Goal: Information Seeking & Learning: Learn about a topic

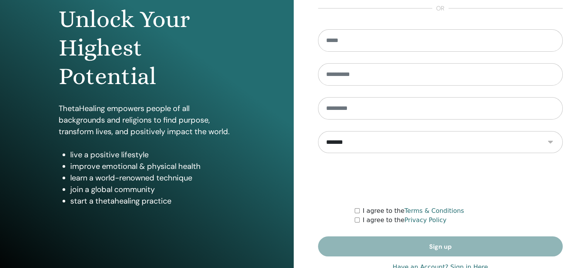
scroll to position [102, 0]
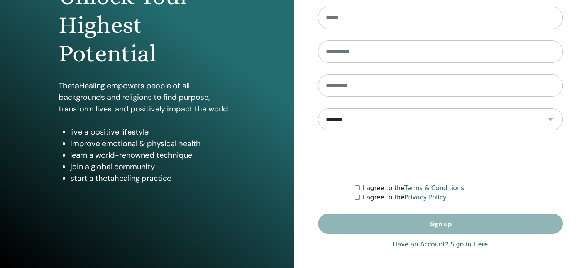
click at [468, 244] on link "Have an Account? Sign in Here" at bounding box center [439, 244] width 95 height 9
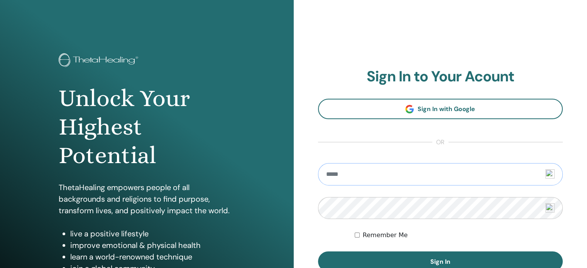
click at [341, 174] on input "email" at bounding box center [440, 174] width 245 height 22
type input "**********"
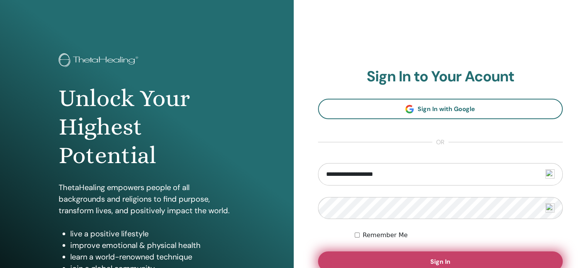
click at [372, 257] on button "Sign In" at bounding box center [440, 262] width 245 height 20
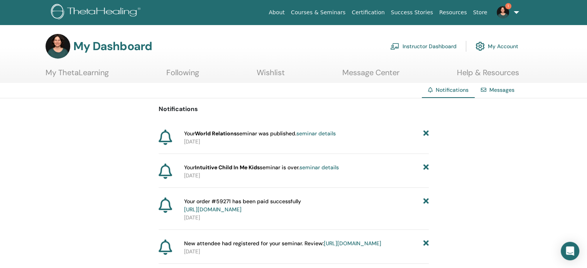
click at [77, 74] on link "My ThetaLearning" at bounding box center [77, 75] width 63 height 15
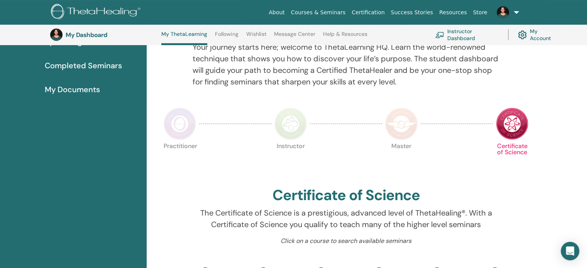
scroll to position [93, 0]
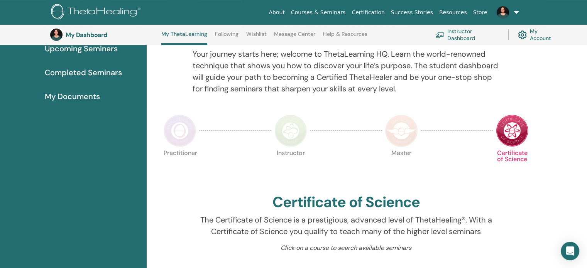
click at [409, 139] on img at bounding box center [401, 131] width 32 height 32
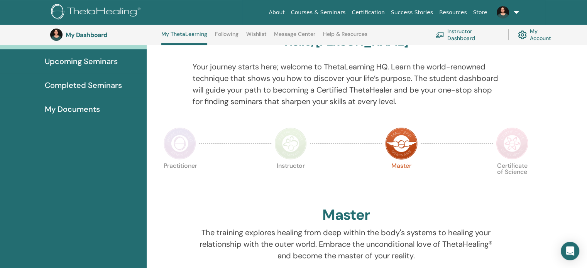
scroll to position [54, 0]
